Goal: Task Accomplishment & Management: Use online tool/utility

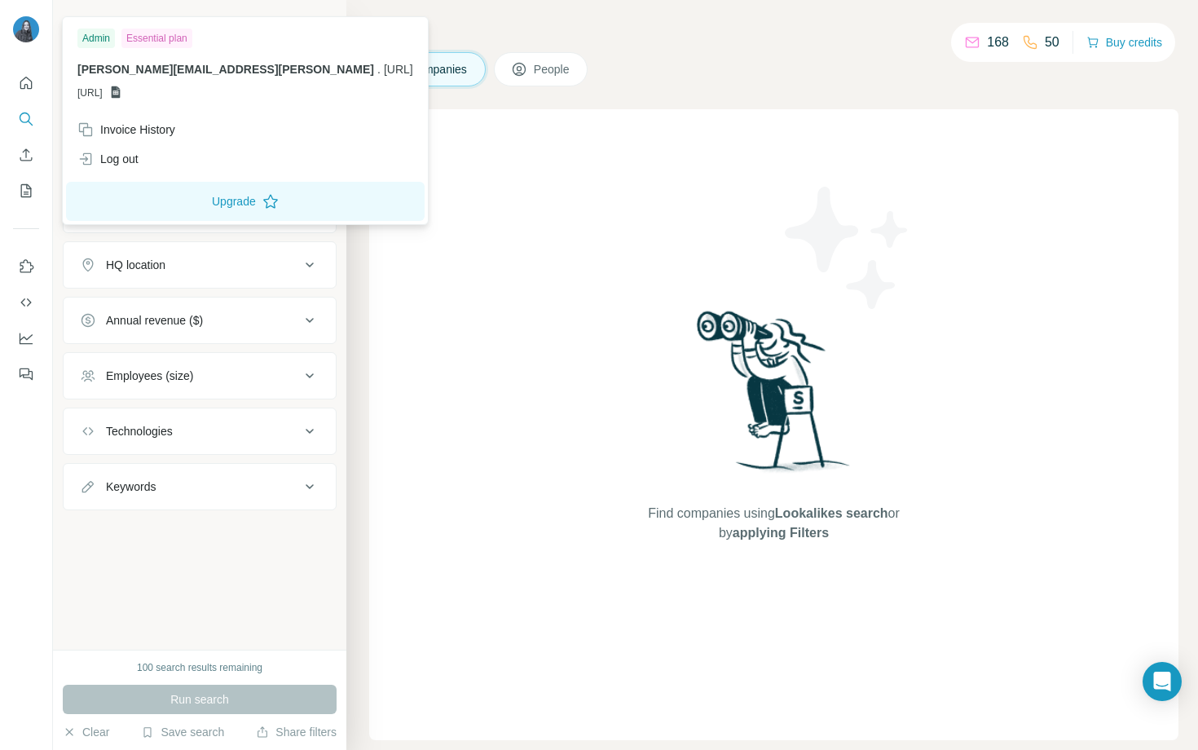
click at [155, 48] on div "Admin Essential plan [PERSON_NAME][EMAIL_ADDRESS][PERSON_NAME] . [URL] [URL]" at bounding box center [245, 67] width 358 height 95
click at [167, 40] on div "Essential plan" at bounding box center [156, 39] width 71 height 20
click at [99, 40] on div "Admin" at bounding box center [95, 39] width 37 height 20
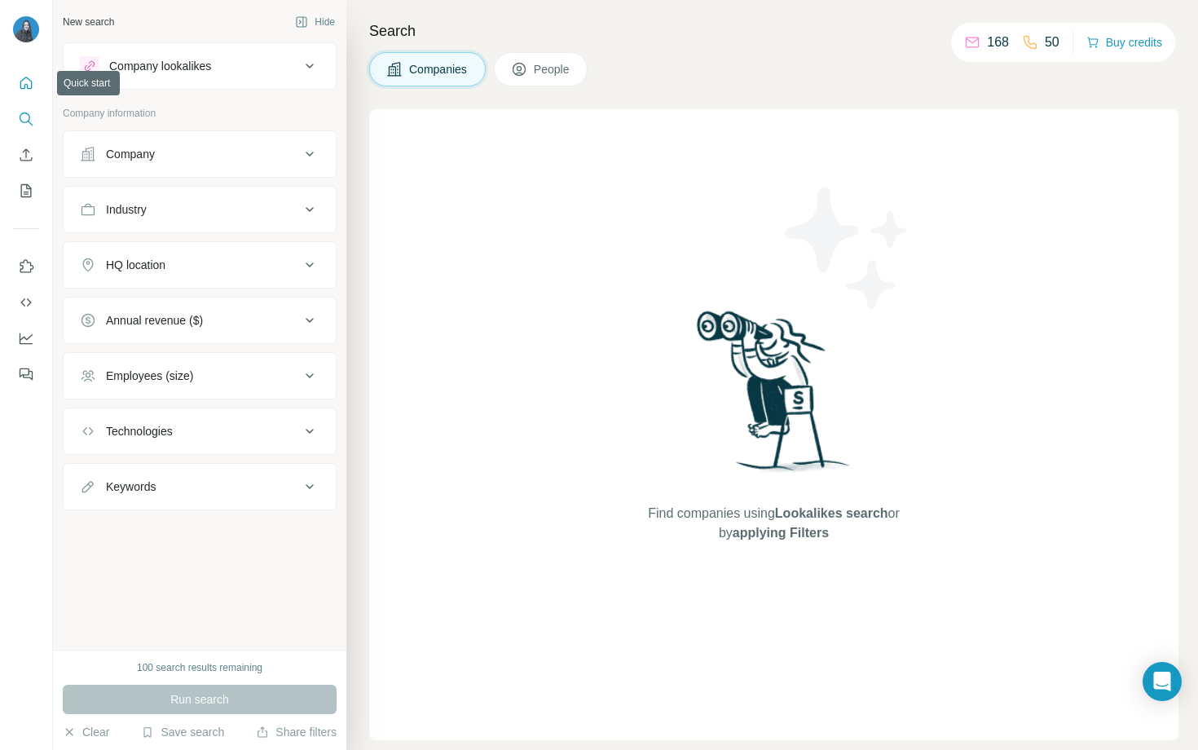
click at [32, 82] on icon "Quick start" at bounding box center [26, 83] width 12 height 12
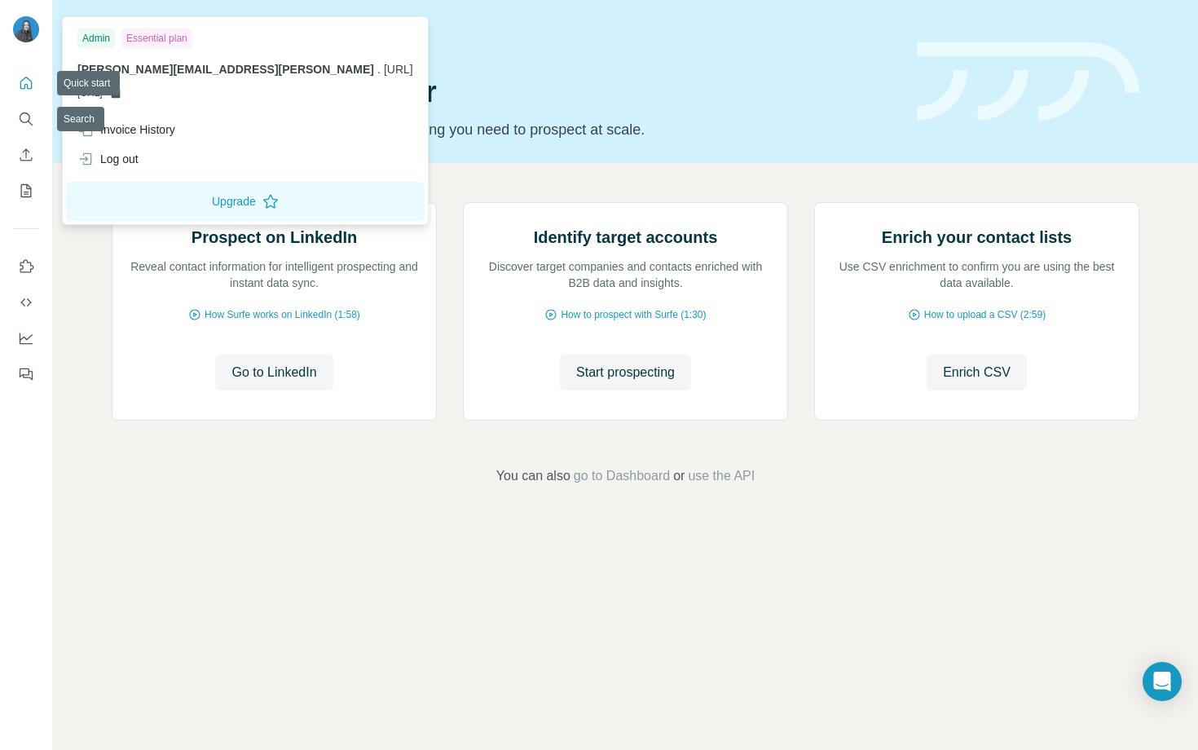
click at [7, 21] on div at bounding box center [28, 32] width 47 height 54
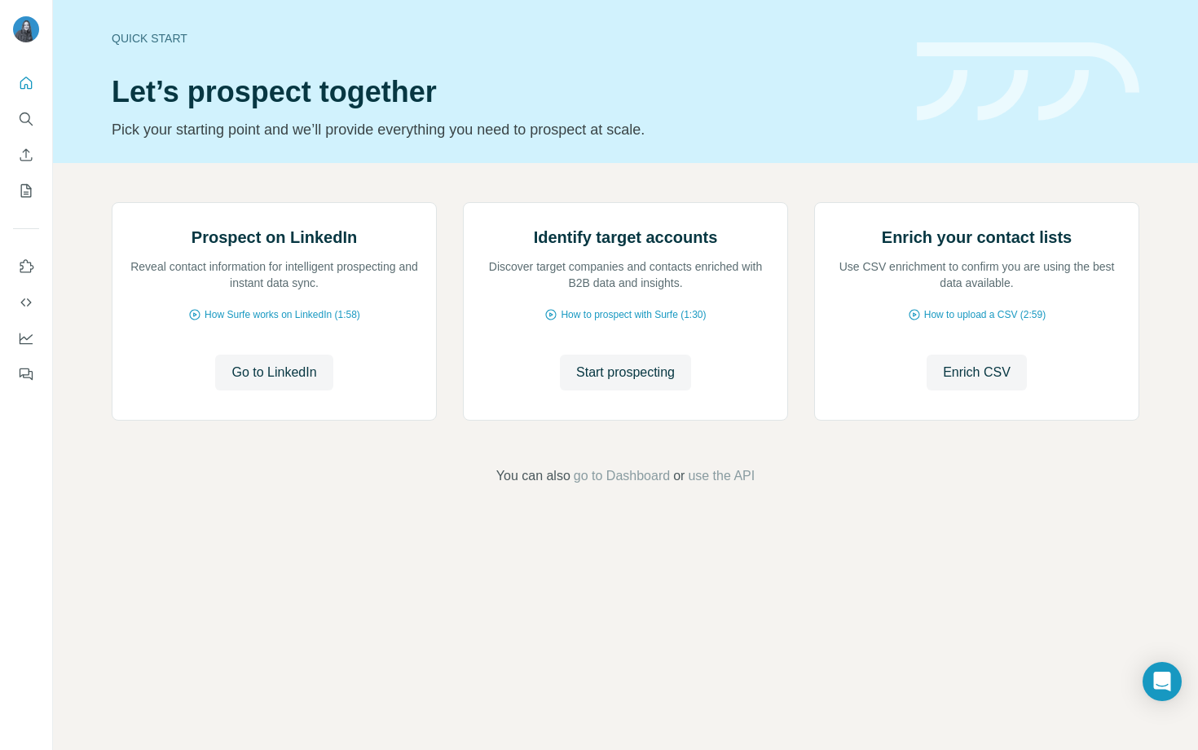
click at [14, 22] on img at bounding box center [26, 29] width 26 height 26
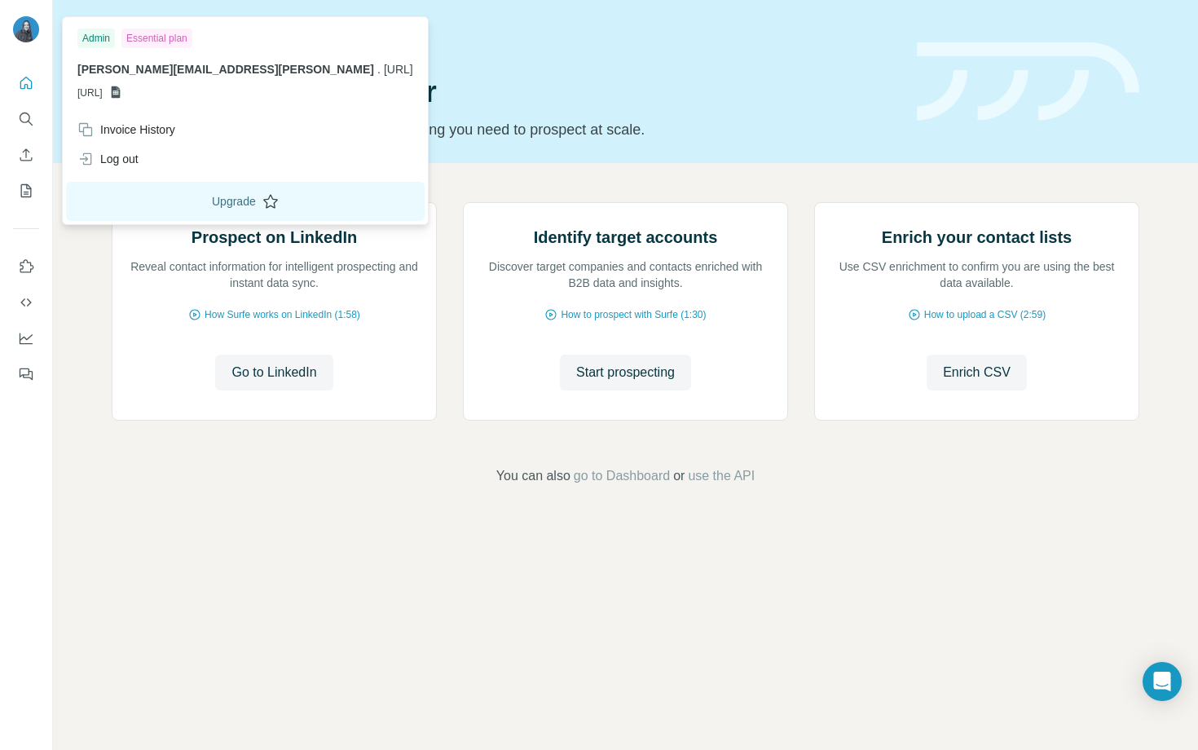
click at [163, 211] on button "Upgrade" at bounding box center [245, 201] width 358 height 39
